Goal: Use online tool/utility: Use online tool/utility

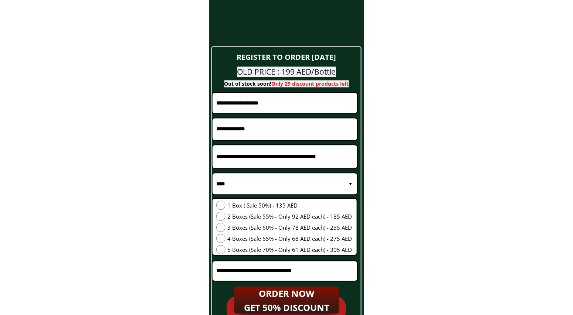
scroll to position [3105, 0]
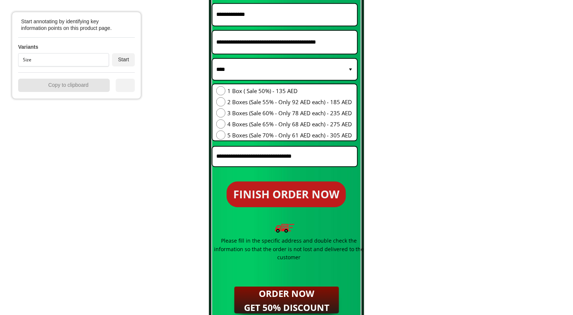
click at [54, 60] on div "Size" at bounding box center [62, 60] width 78 height 4
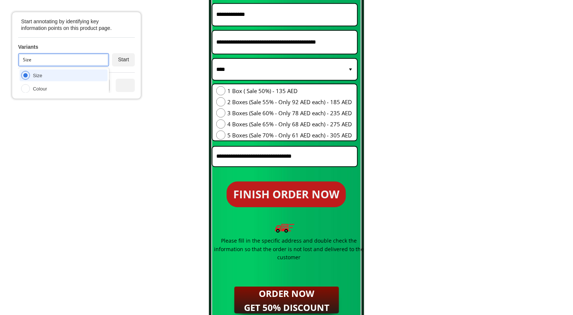
scroll to position [42, 0]
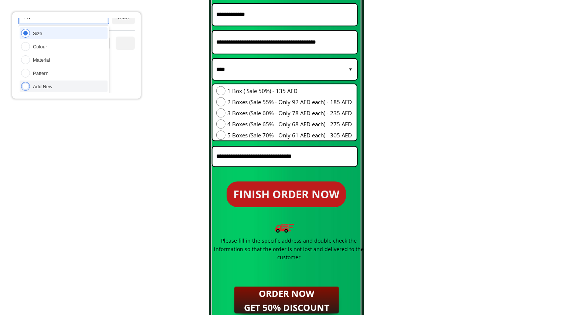
click at [50, 84] on div "Add New" at bounding box center [43, 87] width 20 height 6
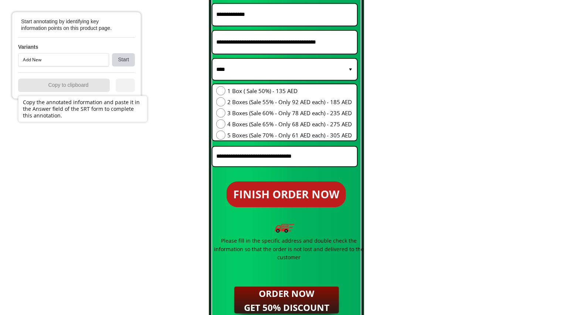
click at [126, 58] on div "Start" at bounding box center [123, 59] width 23 height 13
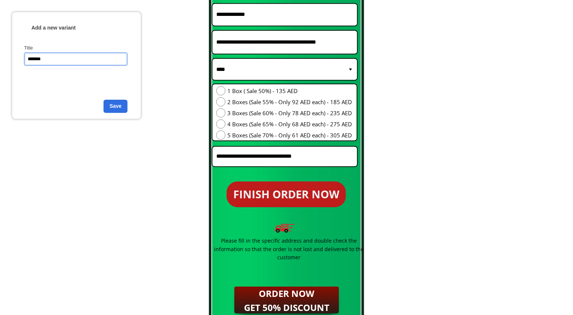
type input "********"
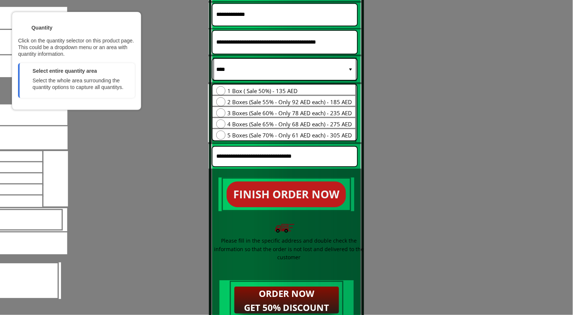
click at [318, 71] on div at bounding box center [285, 69] width 143 height 23
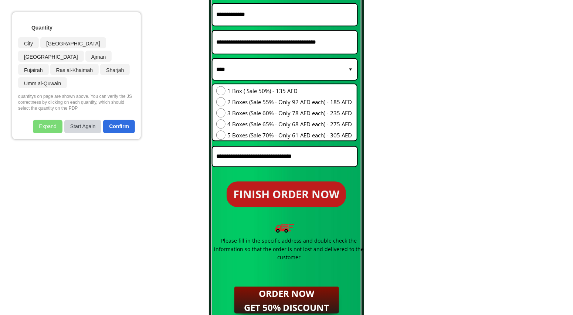
click at [74, 132] on div "Start Again" at bounding box center [82, 126] width 37 height 13
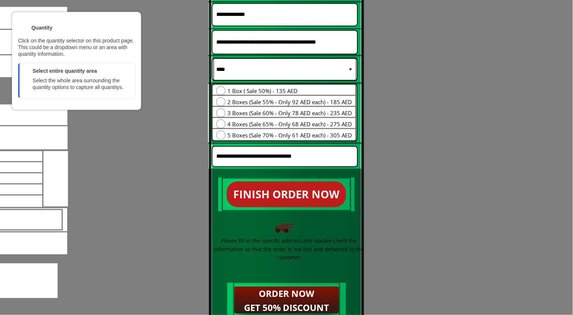
click at [319, 87] on div at bounding box center [284, 90] width 144 height 13
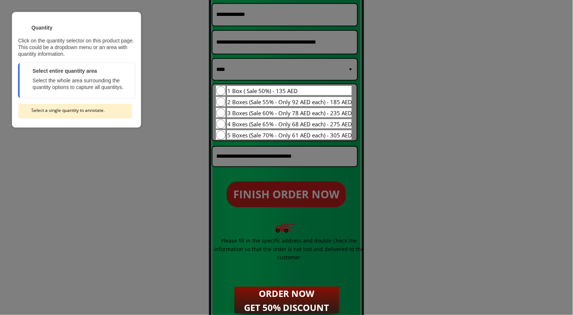
click at [317, 92] on div at bounding box center [290, 90] width 126 height 10
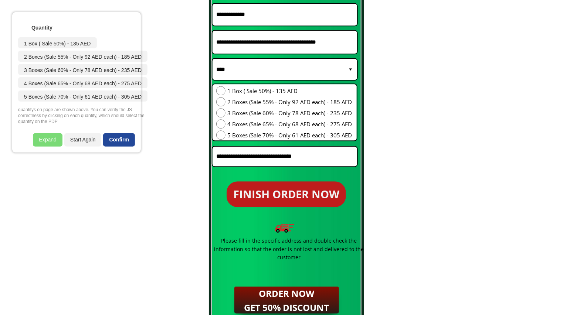
click at [112, 144] on div "Confirm" at bounding box center [119, 139] width 32 height 13
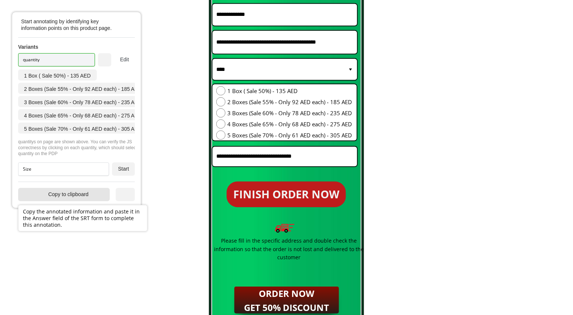
click at [77, 200] on div "Copy to clipboard" at bounding box center [64, 194] width 92 height 13
